Goal: Task Accomplishment & Management: Manage account settings

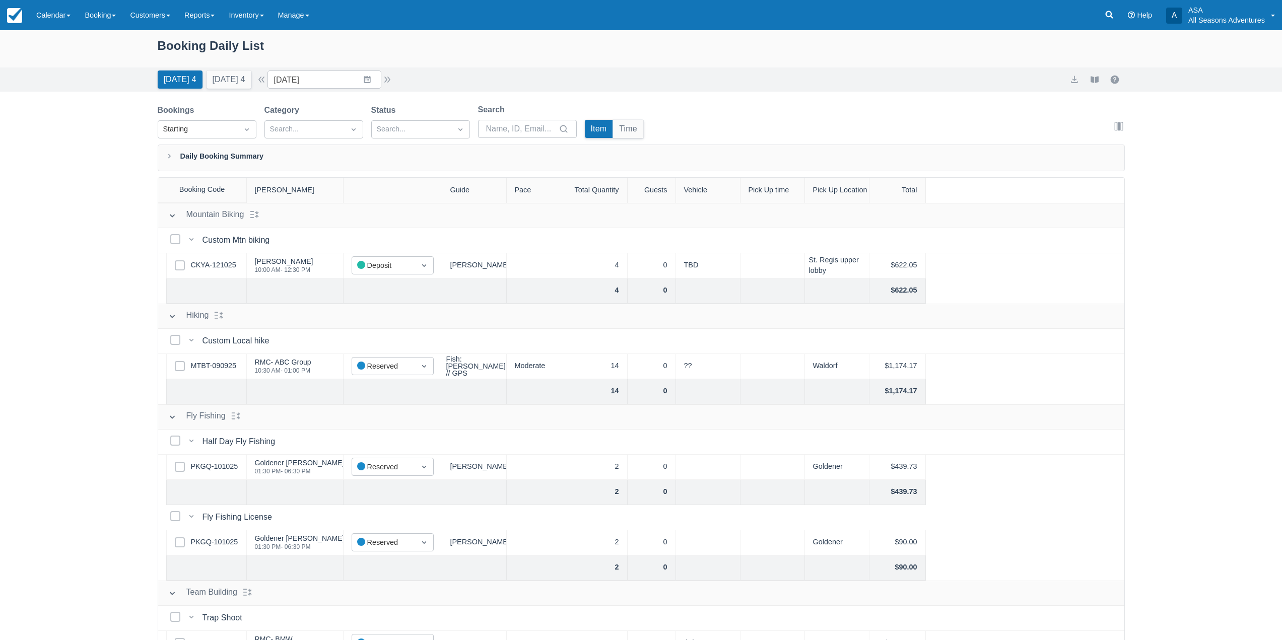
scroll to position [16, 0]
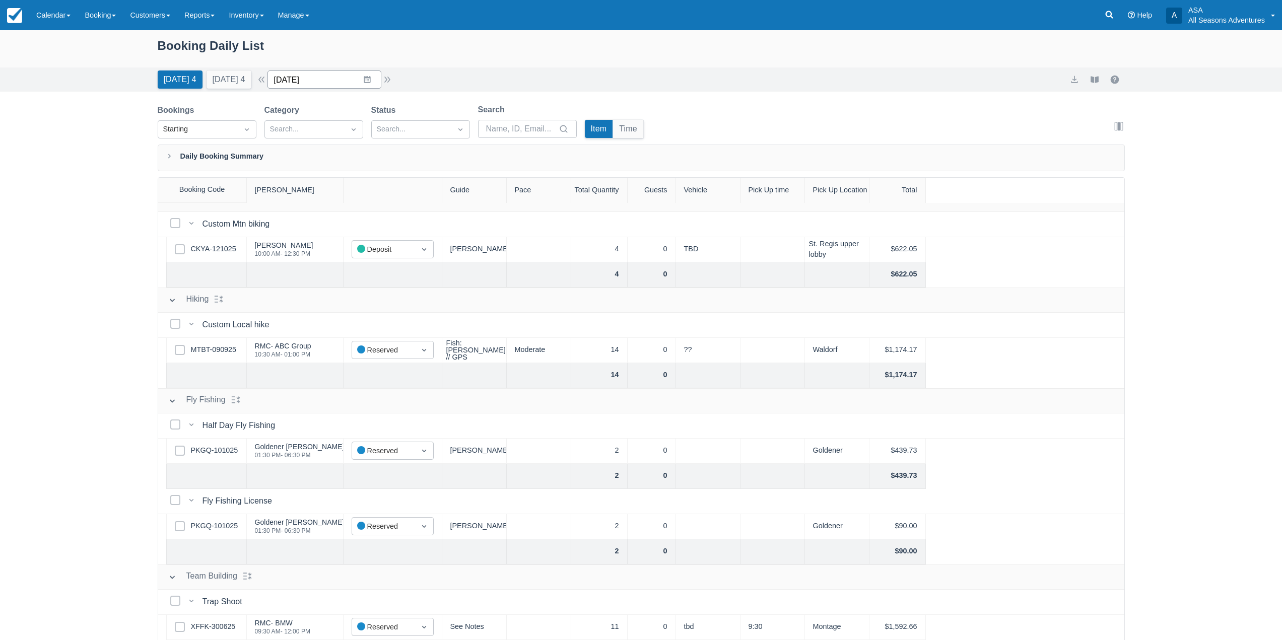
click at [371, 83] on input "10/14/25" at bounding box center [325, 80] width 114 height 18
click at [388, 211] on td "24" at bounding box center [387, 214] width 20 height 19
type input "10/24/25"
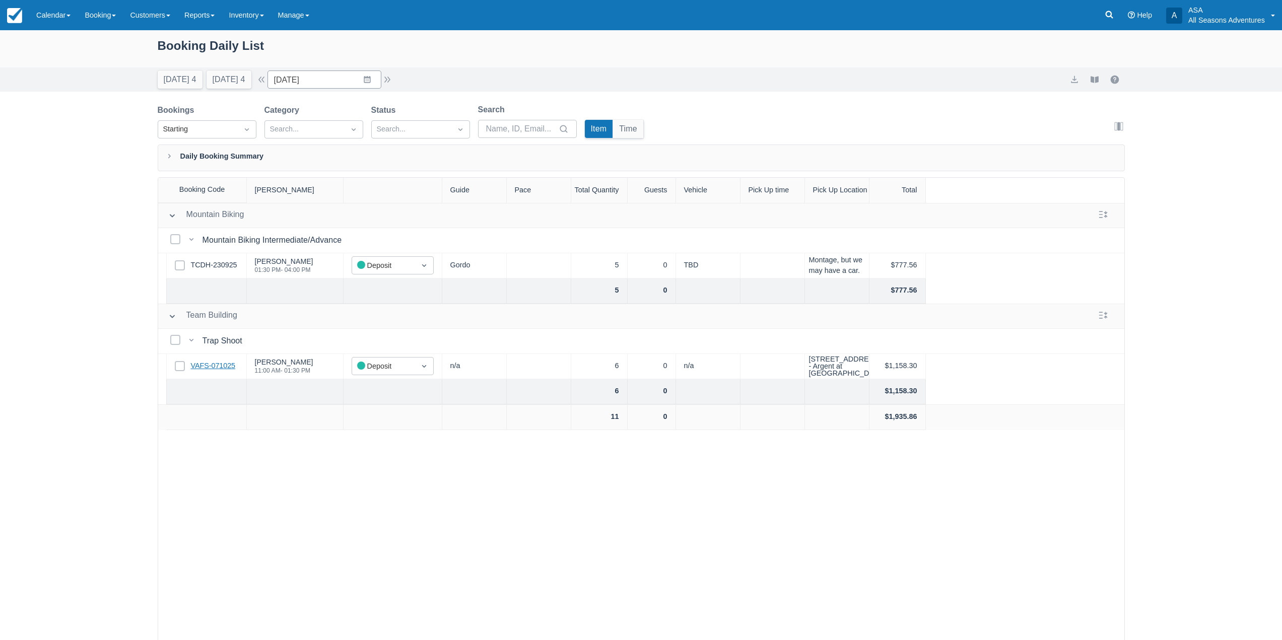
click at [208, 371] on link "VAFS-071025" at bounding box center [213, 366] width 45 height 11
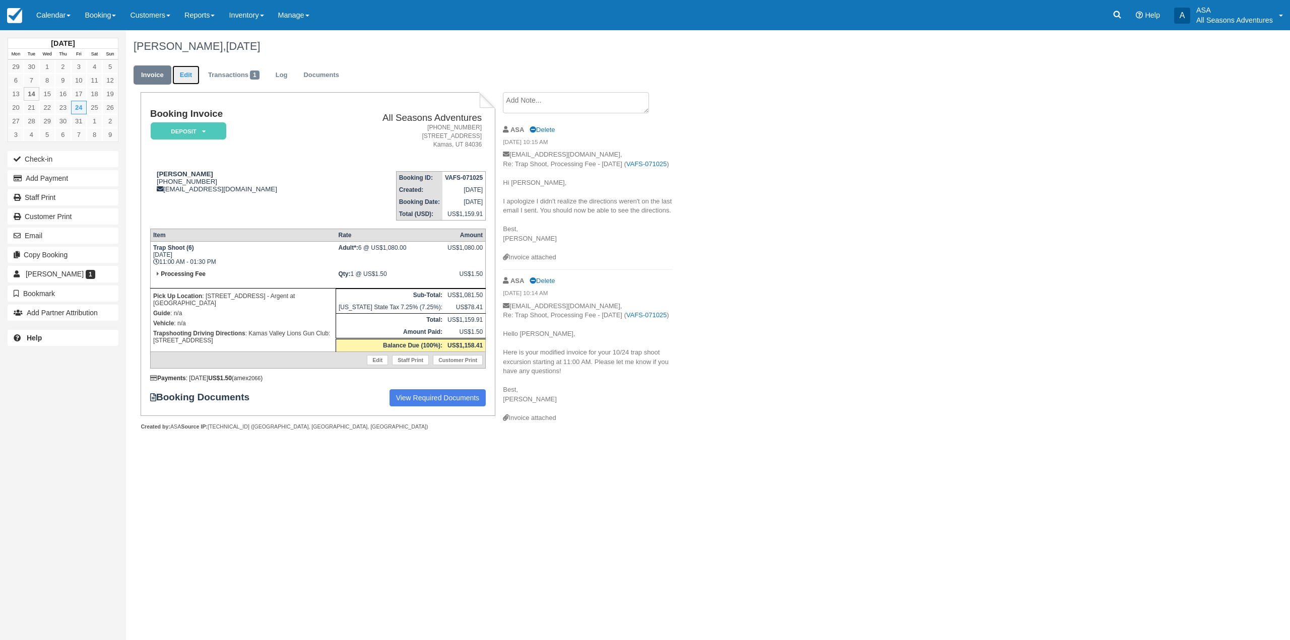
click at [185, 78] on link "Edit" at bounding box center [185, 75] width 27 height 20
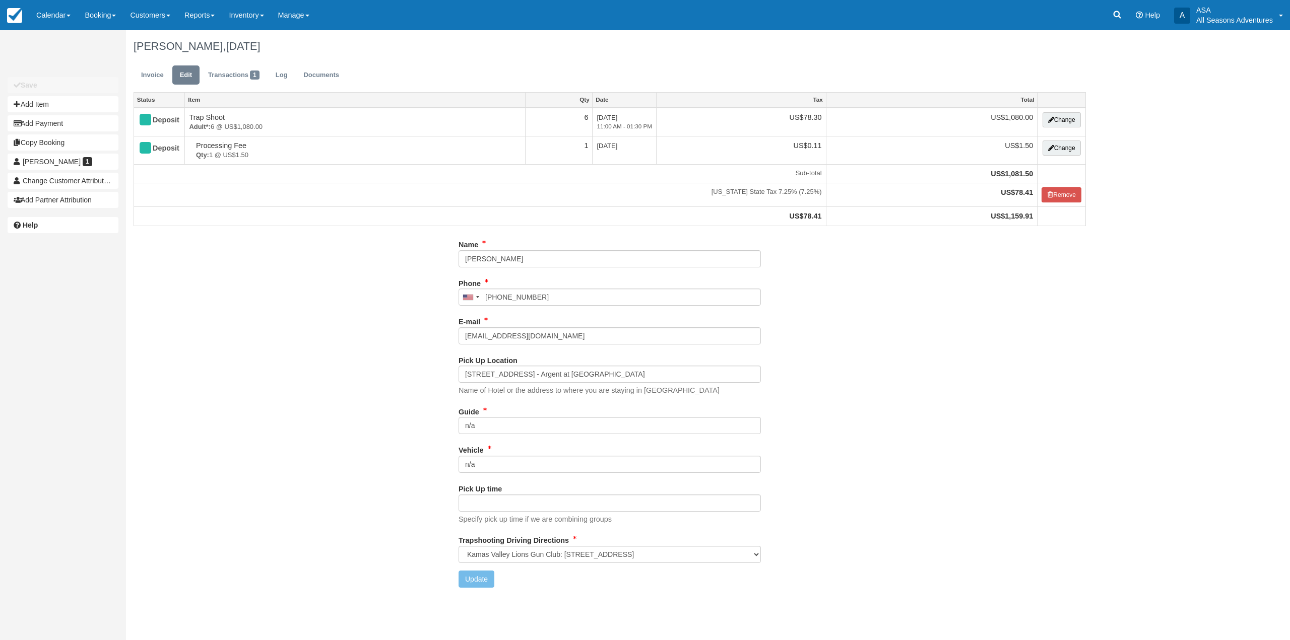
select select "Kamas Valley Lions Gun Club: [STREET_ADDRESS]"
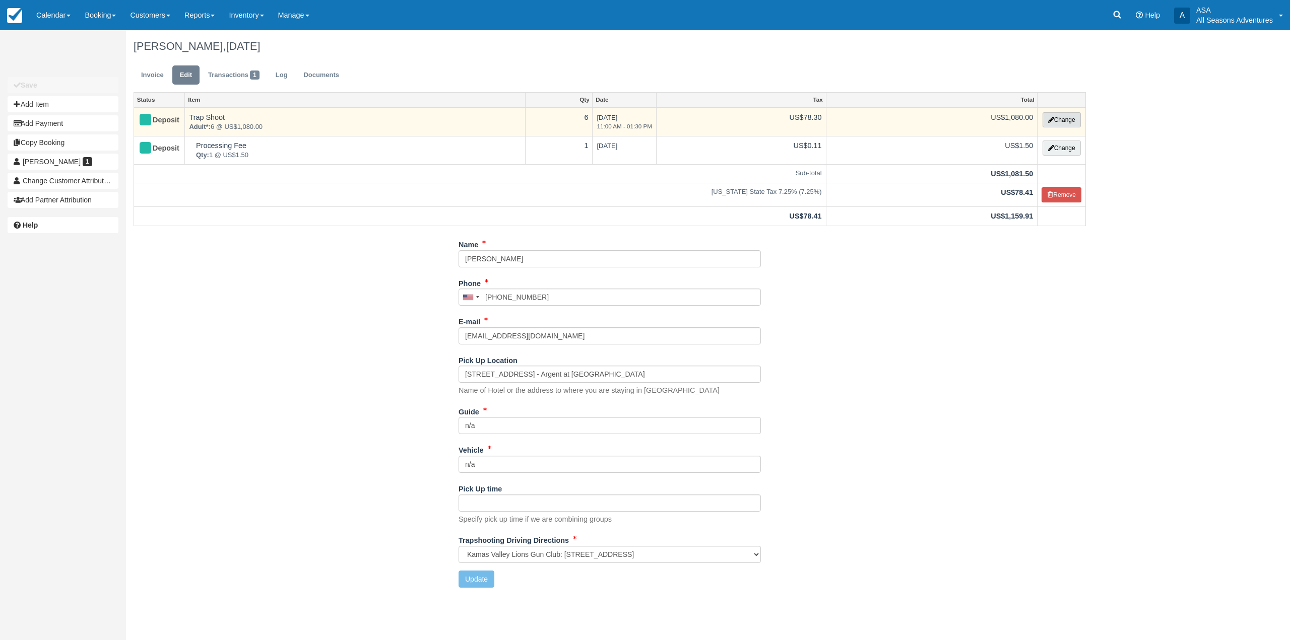
click at [1066, 121] on button "Change" at bounding box center [1061, 119] width 38 height 15
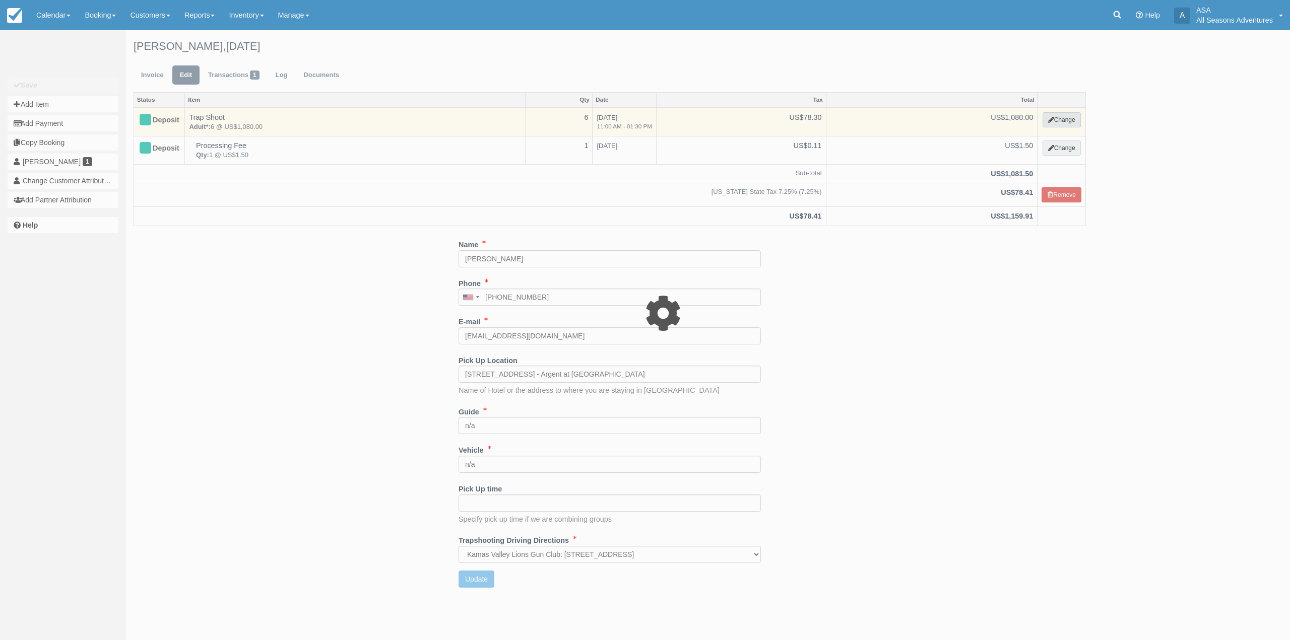
select select "3"
type input "1080.00"
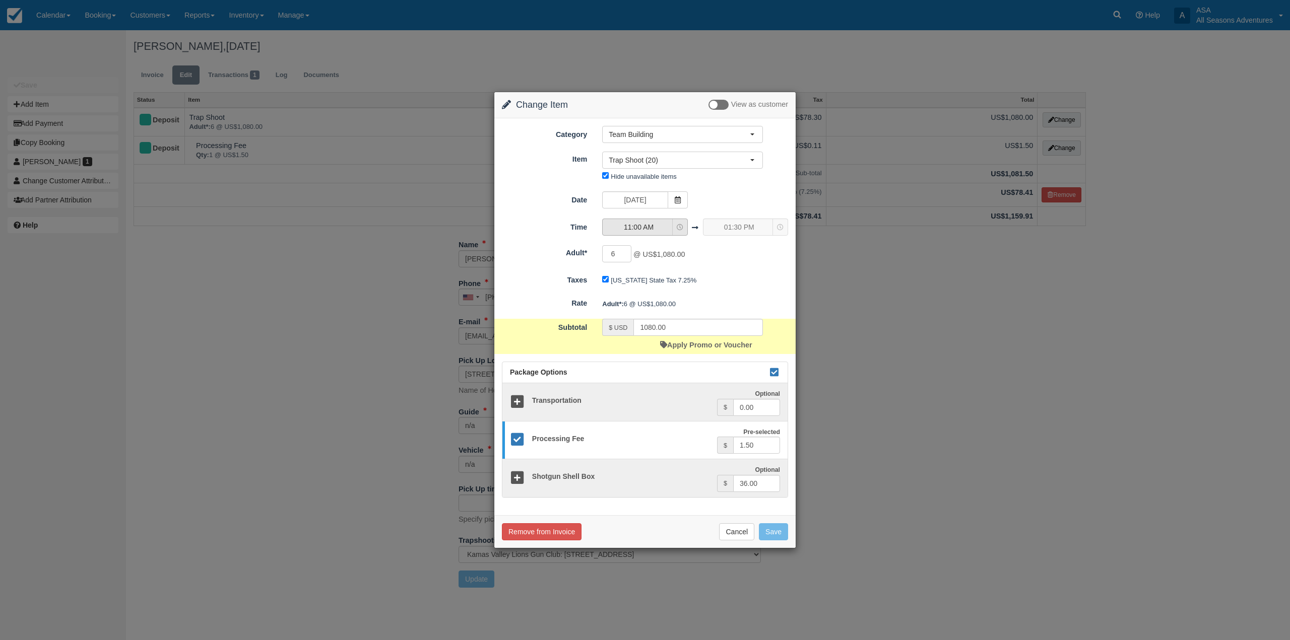
click at [665, 223] on span "11:00 AM" at bounding box center [639, 227] width 72 height 10
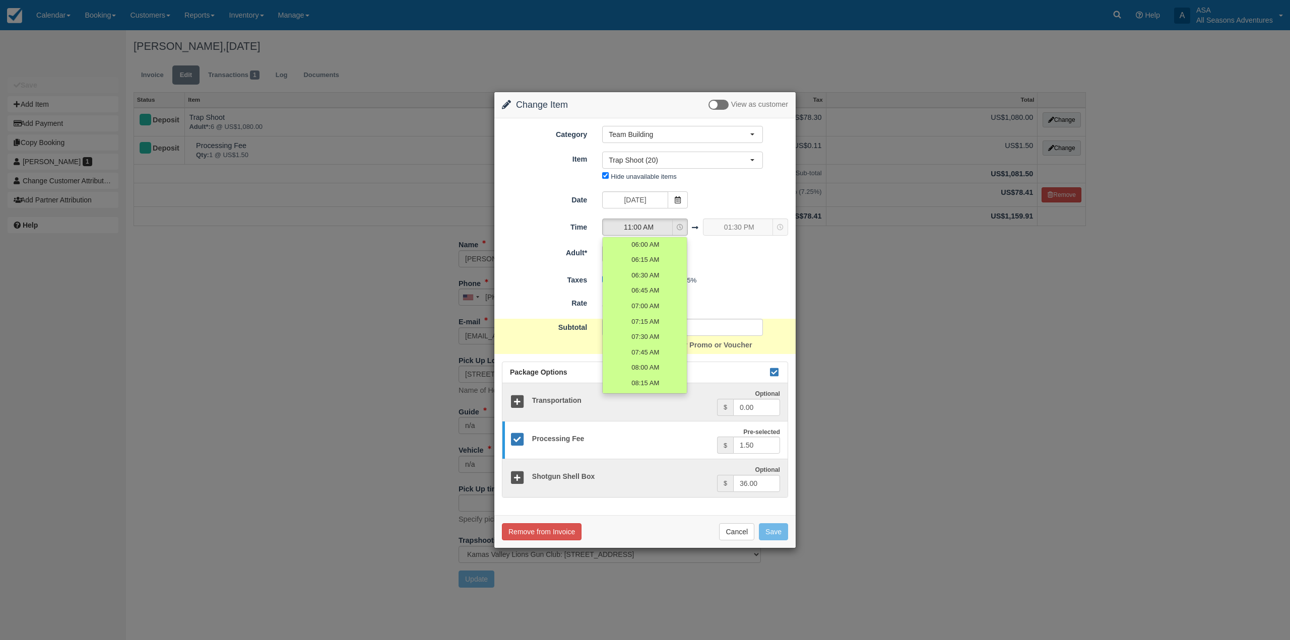
scroll to position [238, 0]
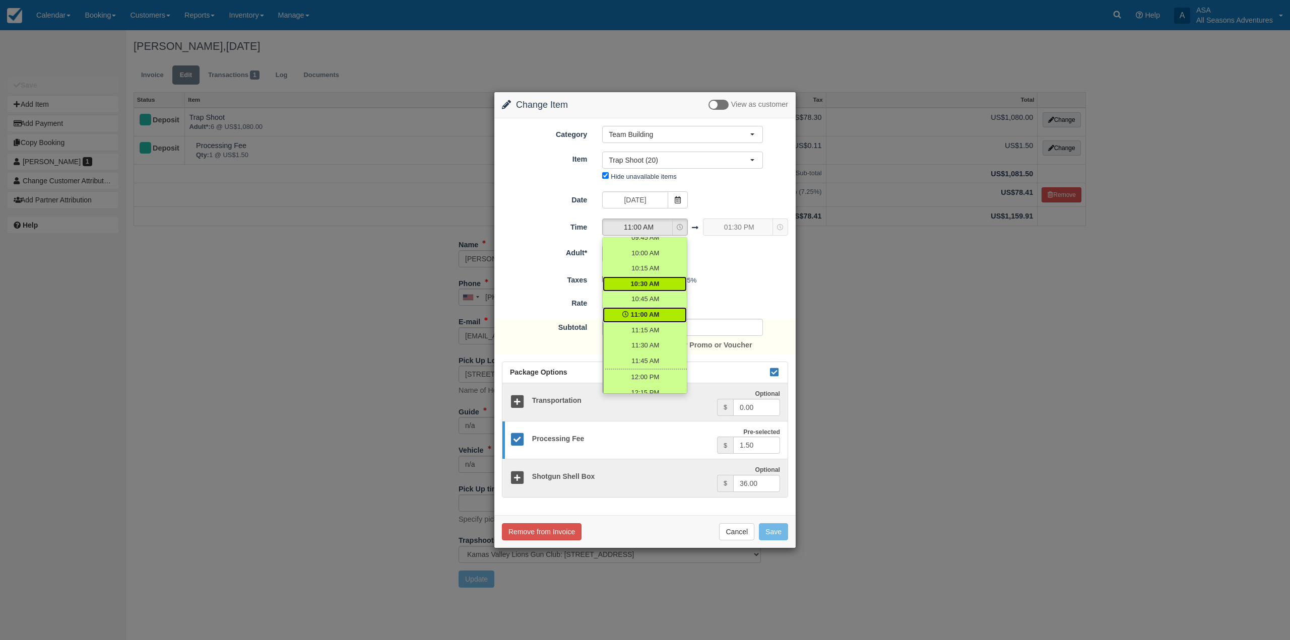
click at [662, 286] on link "10:30 AM" at bounding box center [645, 285] width 84 height 16
select select "10:30"
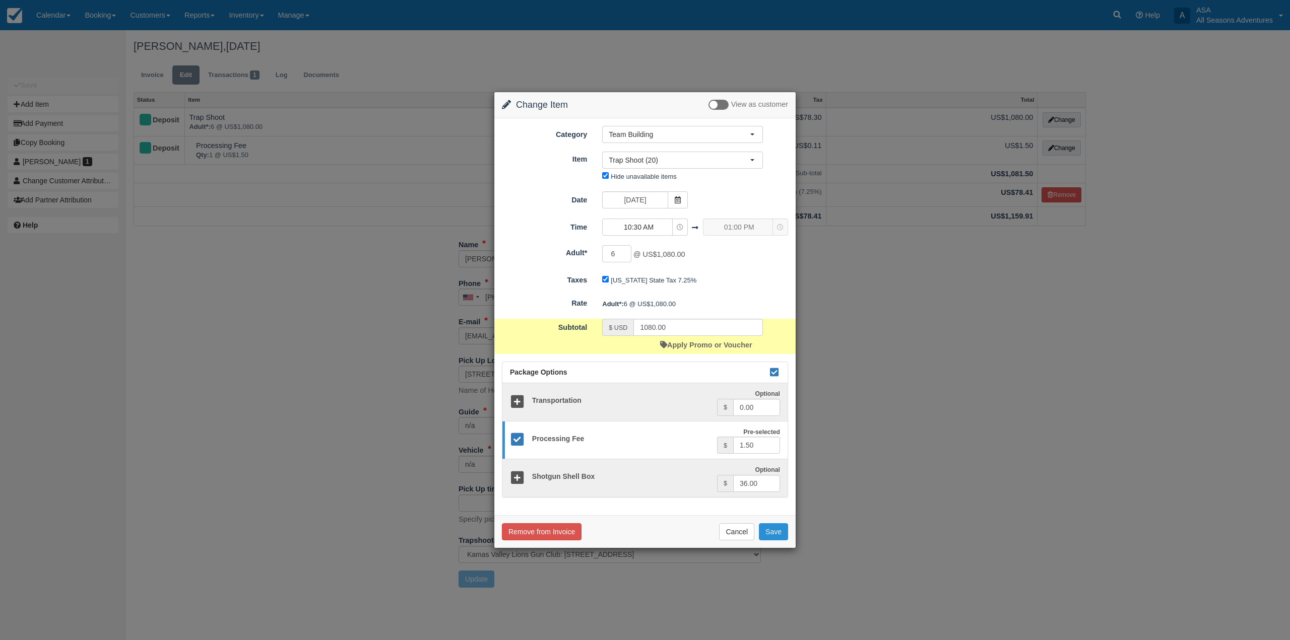
click at [783, 528] on button "Save" at bounding box center [773, 531] width 29 height 17
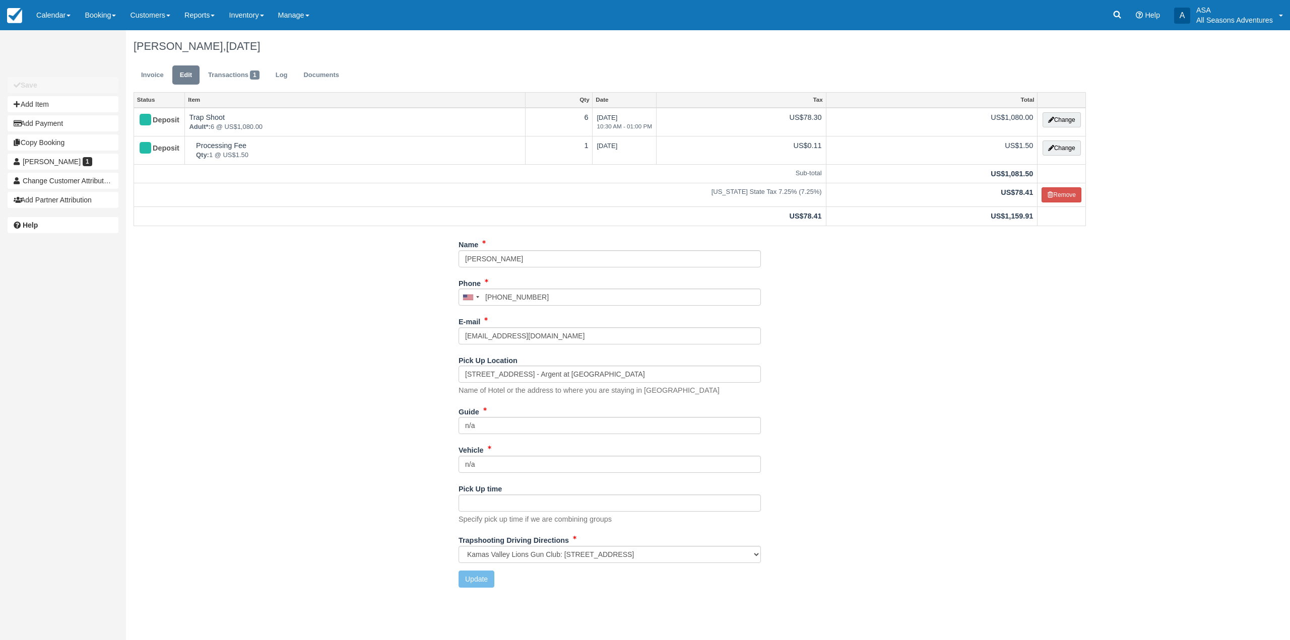
select select "Kamas Valley Lions Gun Club: [STREET_ADDRESS]"
click at [140, 77] on link "Invoice" at bounding box center [153, 75] width 38 height 20
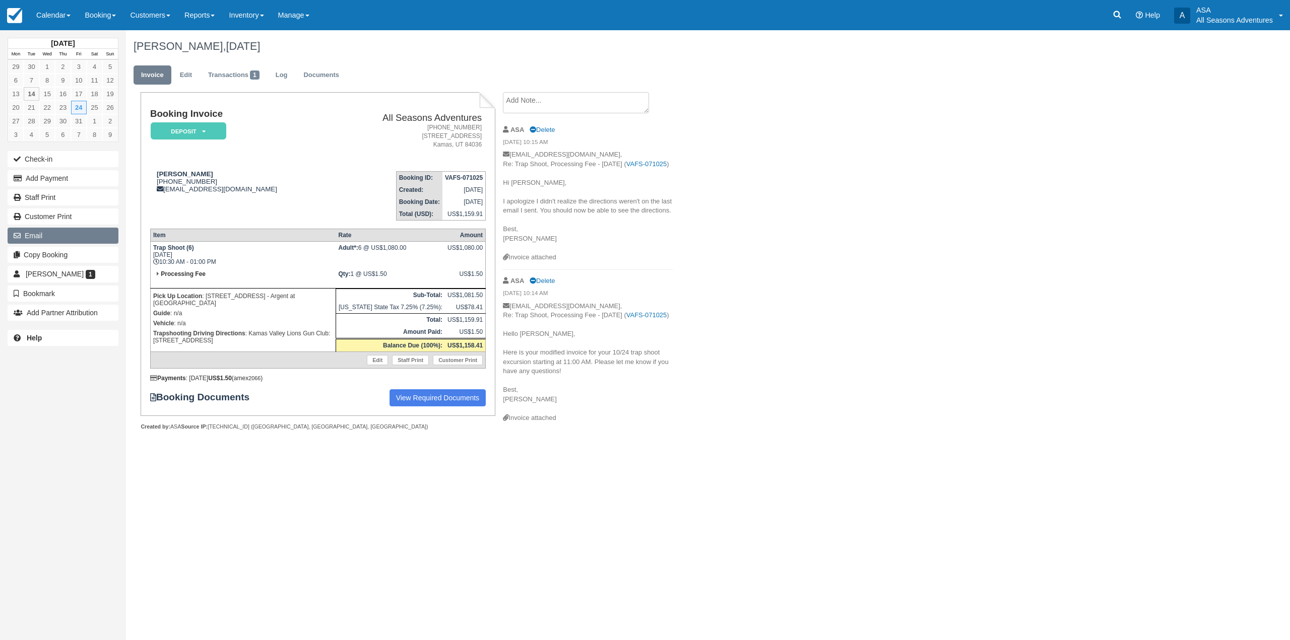
click at [78, 233] on button "Email" at bounding box center [63, 236] width 111 height 16
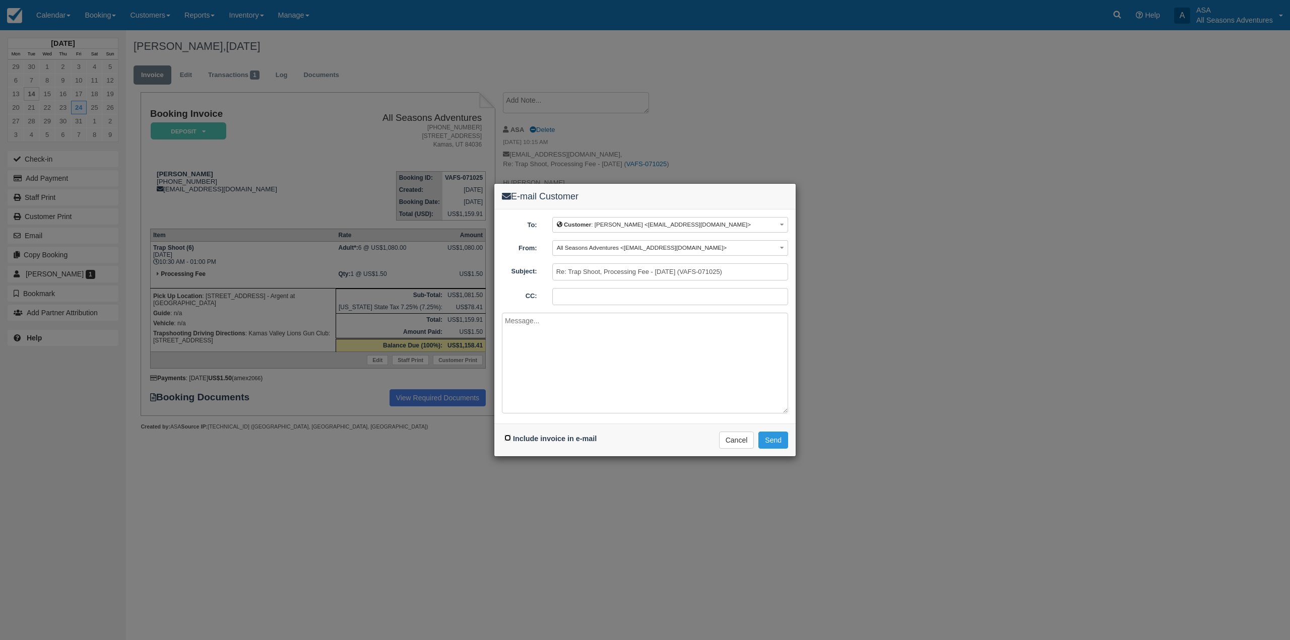
click at [506, 440] on input "Include invoice in e-mail" at bounding box center [507, 438] width 7 height 7
checkbox input "true"
click at [568, 419] on div "To: Customer : [PERSON_NAME] <[EMAIL_ADDRESS][DOMAIN_NAME]> Customer : [PERSON_…" at bounding box center [644, 317] width 301 height 214
click at [589, 380] on textarea at bounding box center [645, 363] width 286 height 101
type textarea "Hello [PERSON_NAME], Here is your updated invoice with a 10:30 AM start for you…"
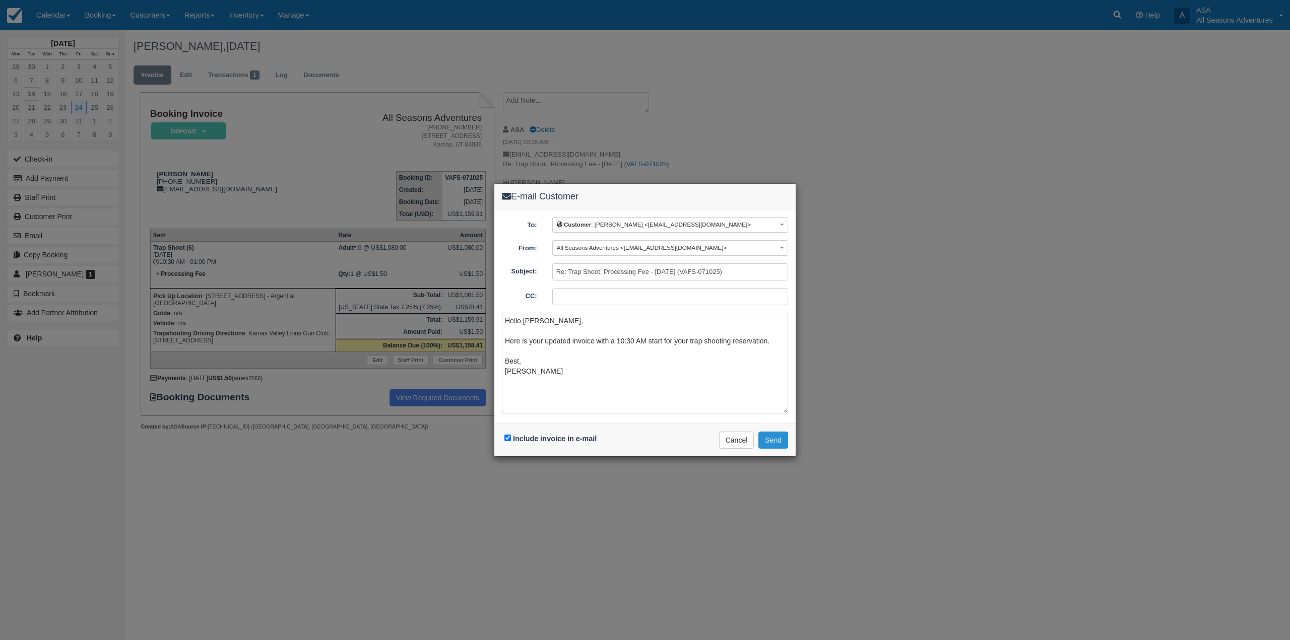
click at [776, 437] on button "Send" at bounding box center [773, 440] width 30 height 17
